Goal: Information Seeking & Learning: Learn about a topic

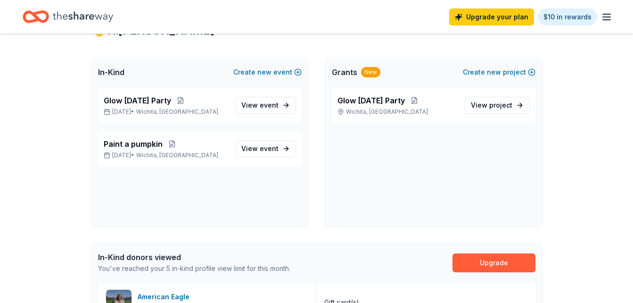
scroll to position [187, 0]
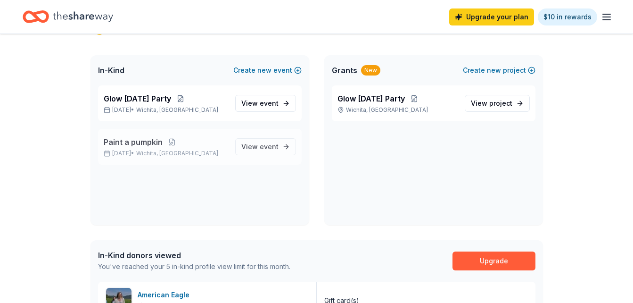
click at [145, 149] on p "Sep 26, 2025 • Wichita, KS" at bounding box center [166, 153] width 124 height 8
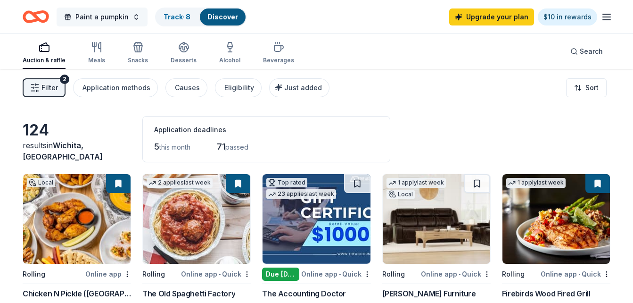
click at [129, 19] on button "Paint a pumpkin" at bounding box center [102, 17] width 91 height 19
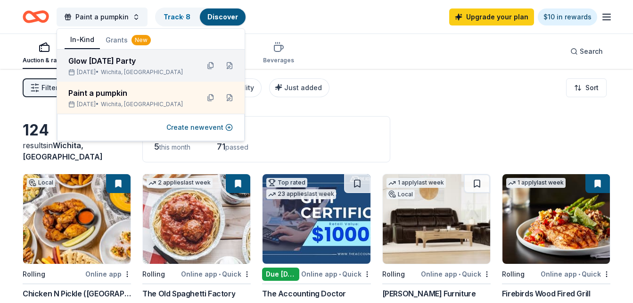
click at [117, 64] on div "Glow [DATE] Party" at bounding box center [129, 60] width 123 height 11
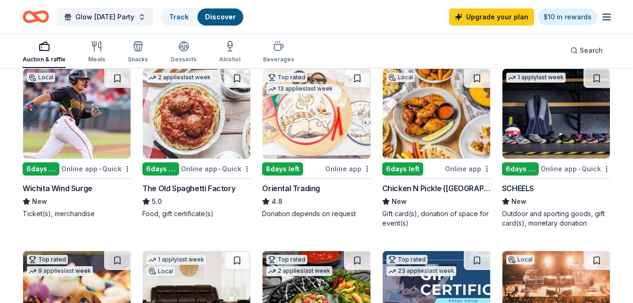
scroll to position [114, 0]
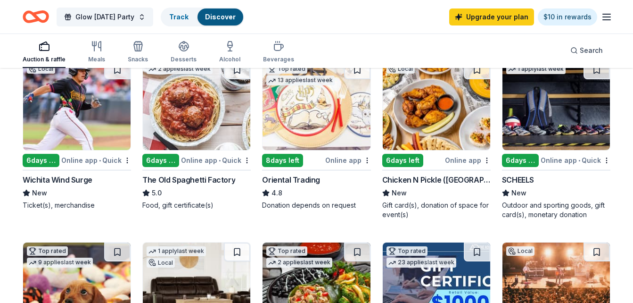
click at [443, 134] on img at bounding box center [436, 105] width 107 height 90
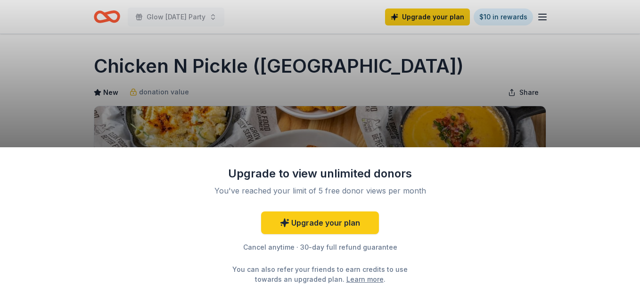
drag, startPoint x: 0, startPoint y: 0, endPoint x: 636, endPoint y: 61, distance: 638.8
click at [633, 61] on div "Upgrade to view unlimited donors You've reached your limit of 5 free donor view…" at bounding box center [320, 151] width 640 height 303
click at [580, 83] on div "Upgrade to view unlimited donors You've reached your limit of 5 free donor view…" at bounding box center [320, 151] width 640 height 303
